Goal: Navigation & Orientation: Find specific page/section

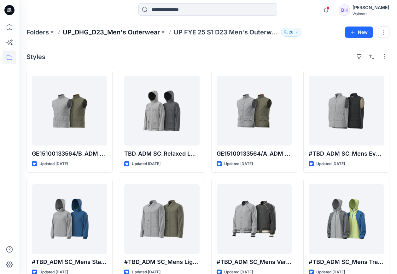
click at [150, 31] on p "UP_DHG_D23_Men's Outerwear" at bounding box center [111, 32] width 97 height 9
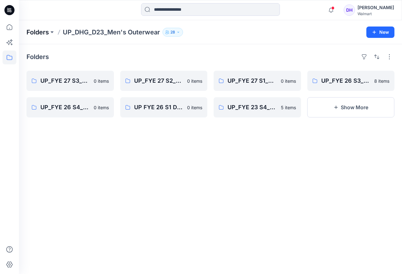
click at [34, 31] on p "Folders" at bounding box center [37, 32] width 22 height 9
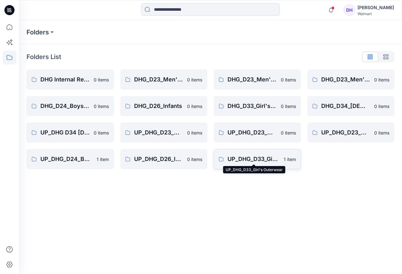
click at [262, 162] on p "UP_DHG_D33_Girl's Outerwear" at bounding box center [253, 159] width 52 height 9
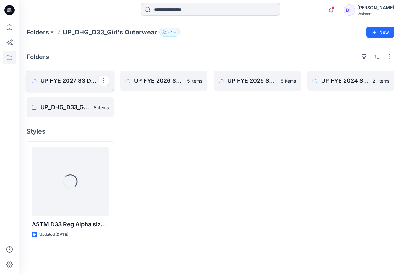
click at [82, 80] on p "UP FYE 2027 S3 DHG D33 Girls Outerwear" at bounding box center [69, 80] width 58 height 9
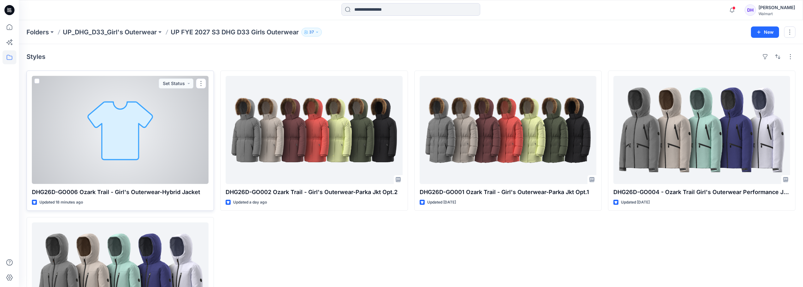
click at [111, 131] on div at bounding box center [120, 130] width 177 height 108
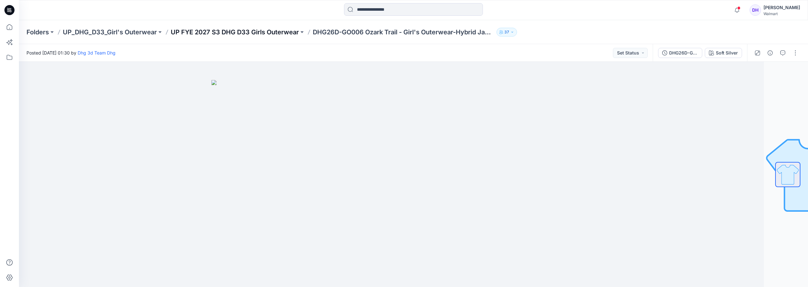
click at [247, 30] on p "UP FYE 2027 S3 DHG D33 Girls Outerwear" at bounding box center [235, 32] width 128 height 9
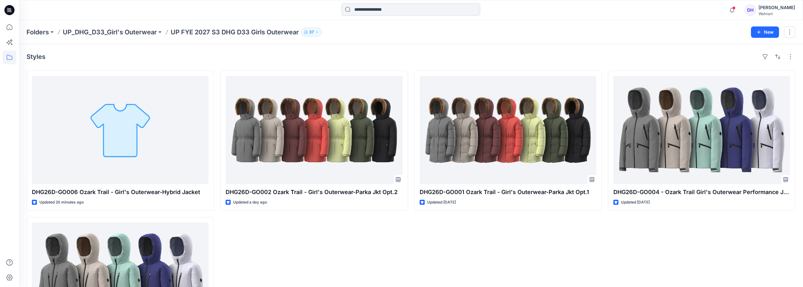
click at [114, 38] on div "Folders UP_DHG_D33_Girl's Outerwear UP FYE 2027 S3 DHG D33 Girls Outerwear 37 N…" at bounding box center [411, 32] width 784 height 24
click at [112, 33] on p "UP_DHG_D33_Girl's Outerwear" at bounding box center [110, 32] width 94 height 9
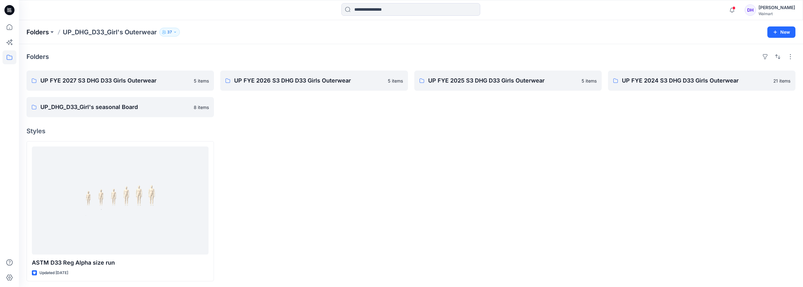
click at [47, 31] on p "Folders" at bounding box center [37, 32] width 22 height 9
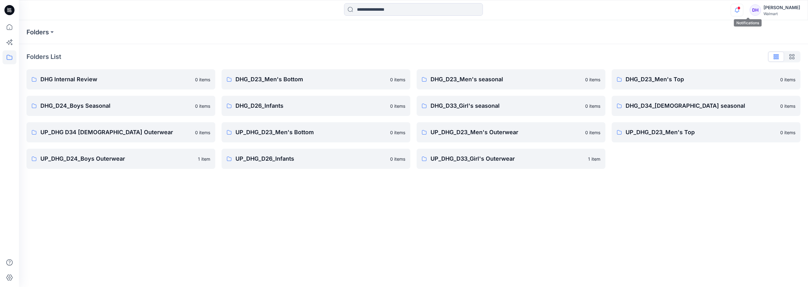
click at [397, 4] on icon "button" at bounding box center [737, 10] width 12 height 13
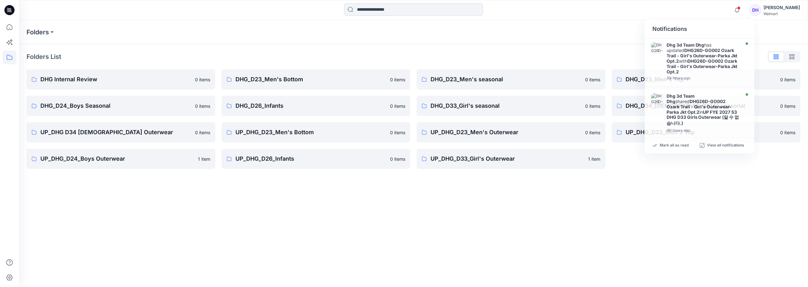
click at [397, 45] on div "Folders List DHG Internal Review 0 items DHG_D24_Boys Seasonal 0 items UP_DHG D…" at bounding box center [413, 110] width 789 height 132
